Goal: Complete application form: Complete application form

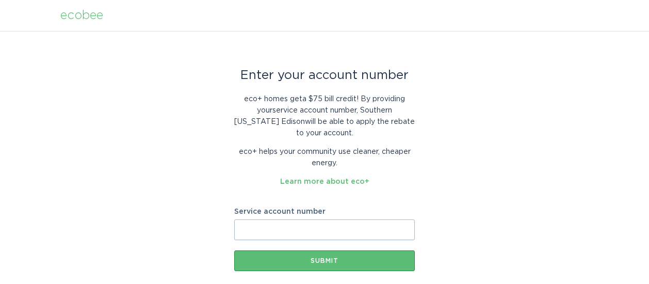
click at [261, 229] on input "Service account number" at bounding box center [324, 229] width 181 height 21
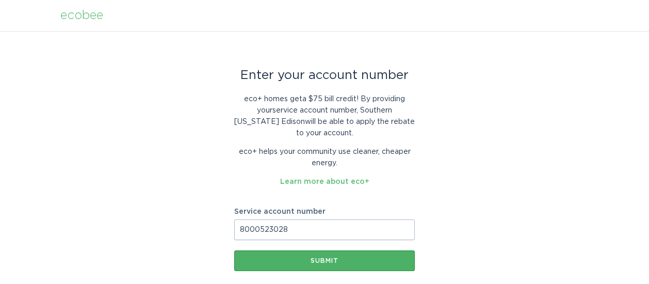
type input "8000523028"
click at [317, 261] on div "Submit" at bounding box center [325, 261] width 170 height 6
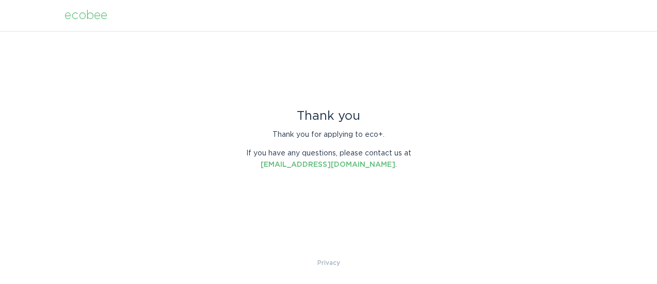
click at [83, 15] on div "ecobee" at bounding box center [86, 15] width 43 height 11
click at [82, 15] on div "ecobee" at bounding box center [86, 15] width 43 height 11
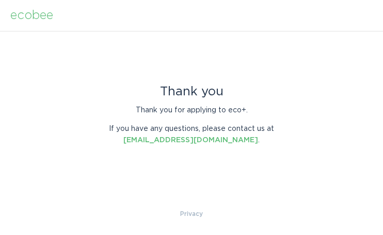
click at [24, 19] on div "ecobee" at bounding box center [31, 15] width 43 height 11
click at [29, 15] on div "ecobee" at bounding box center [31, 15] width 43 height 11
click at [48, 14] on div "ecobee" at bounding box center [31, 15] width 43 height 11
